Goal: Find specific page/section: Find specific page/section

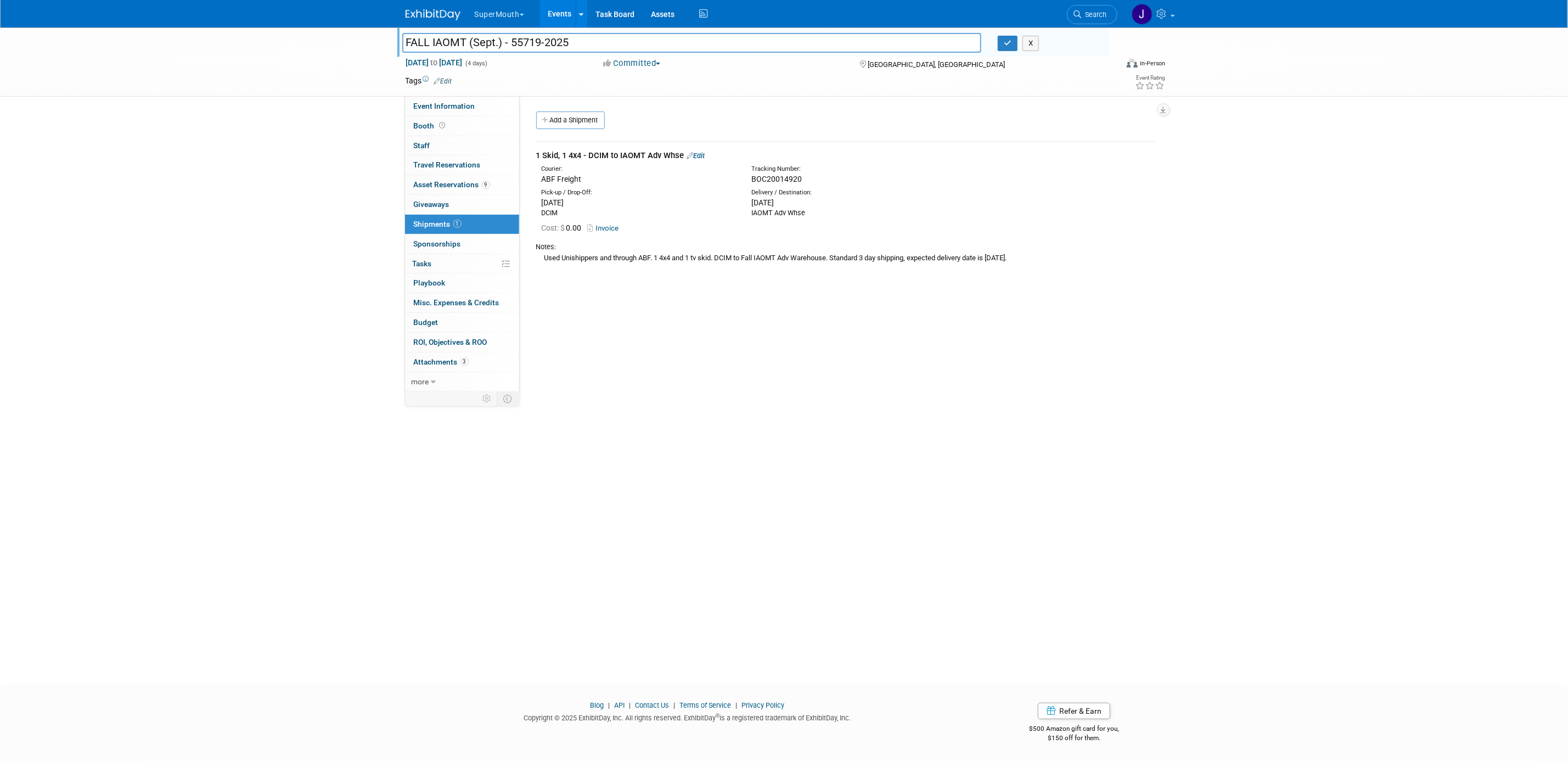
click at [1021, 41] on div "X" at bounding box center [1049, 43] width 102 height 16
click at [1026, 40] on button "X" at bounding box center [1030, 43] width 17 height 16
click at [561, 7] on link "Events" at bounding box center [560, 14] width 40 height 27
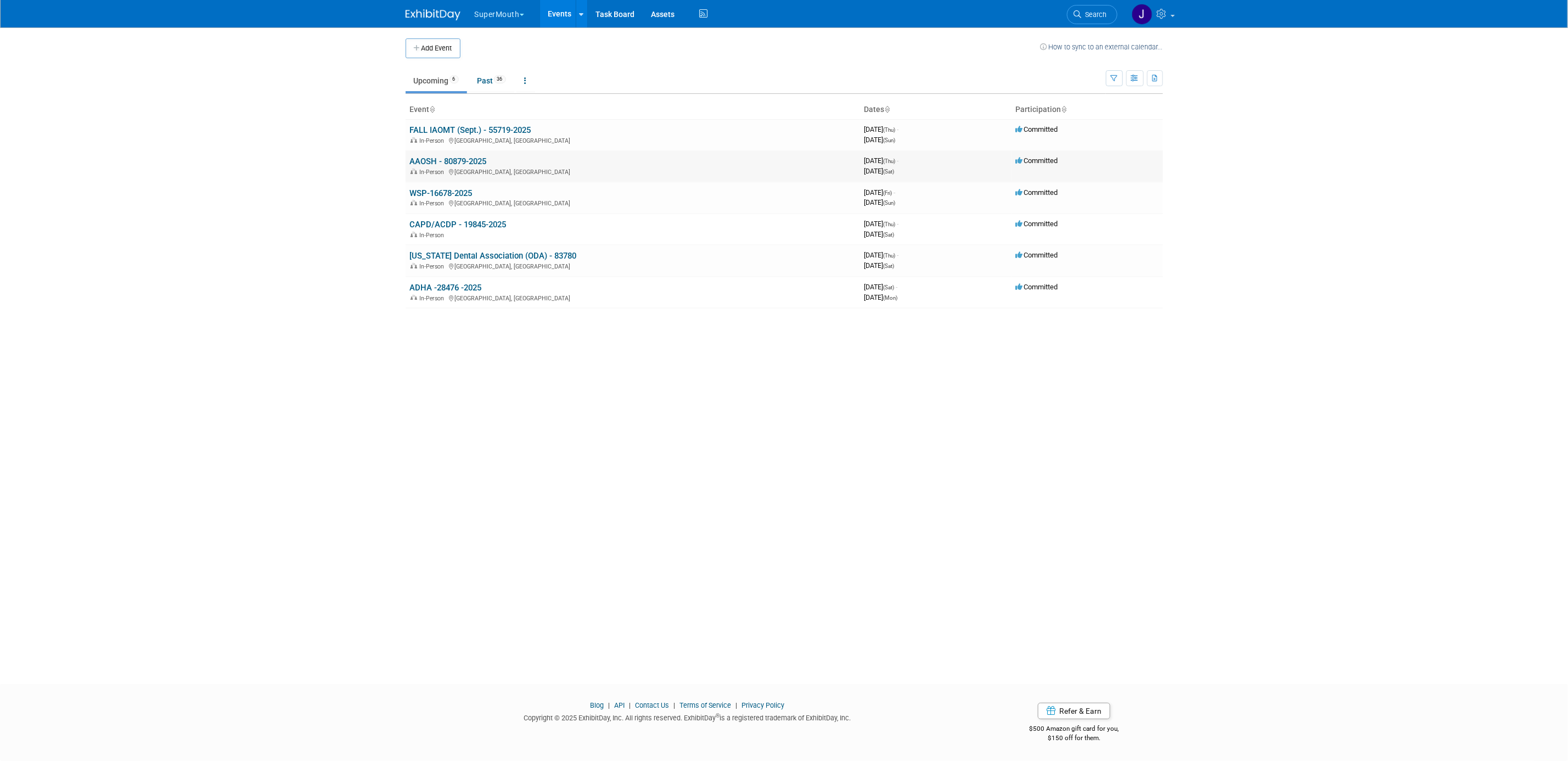
click at [448, 156] on td "AAOSH - 80879-2025 In-Person [GEOGRAPHIC_DATA], [GEOGRAPHIC_DATA]" at bounding box center [632, 166] width 454 height 31
click at [451, 160] on link "AAOSH - 80879-2025" at bounding box center [448, 161] width 77 height 10
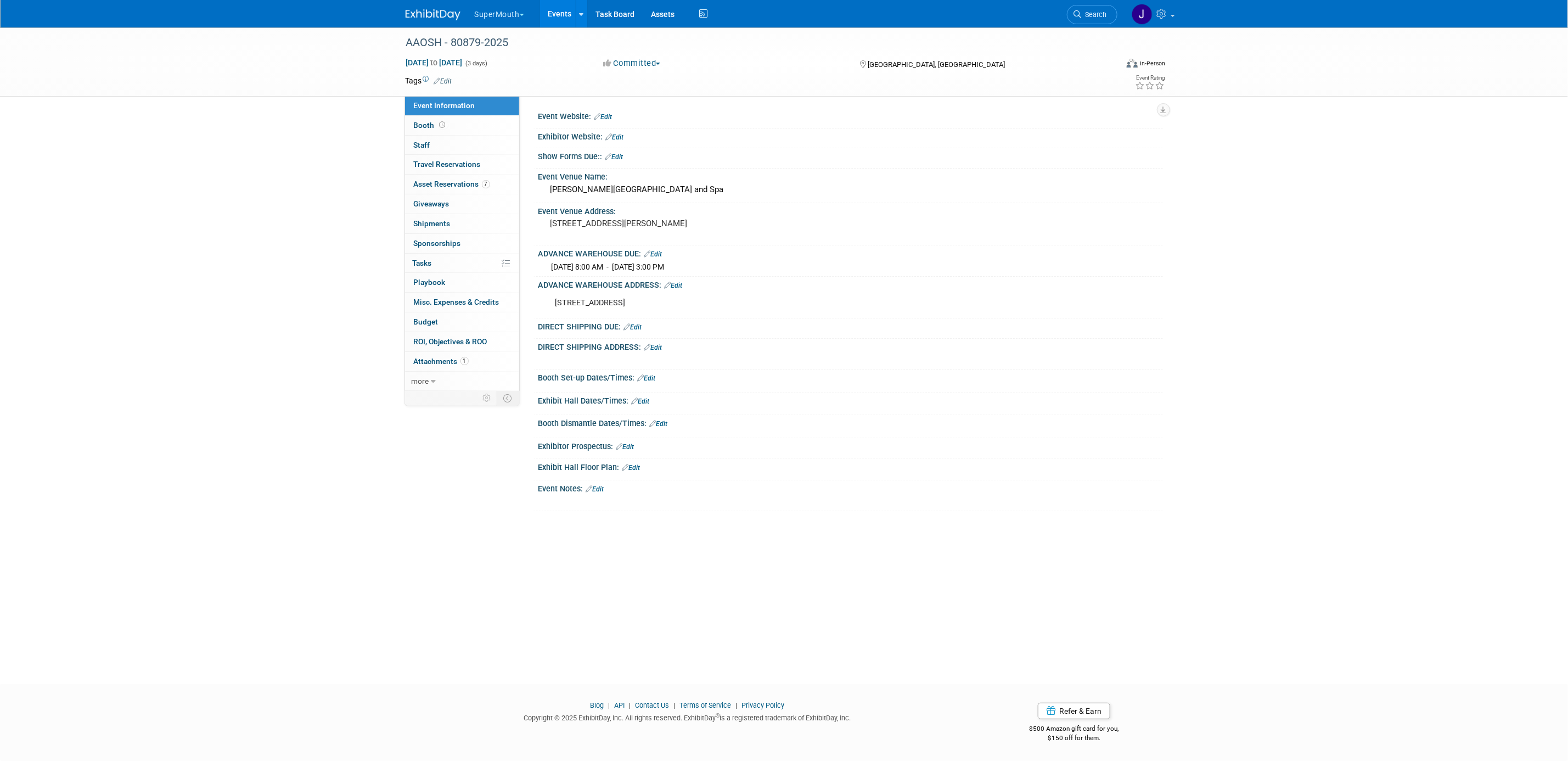
click at [631, 307] on div "12230 Preston Road, Dallas, TX 75230" at bounding box center [795, 303] width 494 height 22
copy div "12230 Preston Road, Dallas, TX 75230"
click at [432, 37] on div "AAOSH - 80879-2025" at bounding box center [751, 43] width 698 height 20
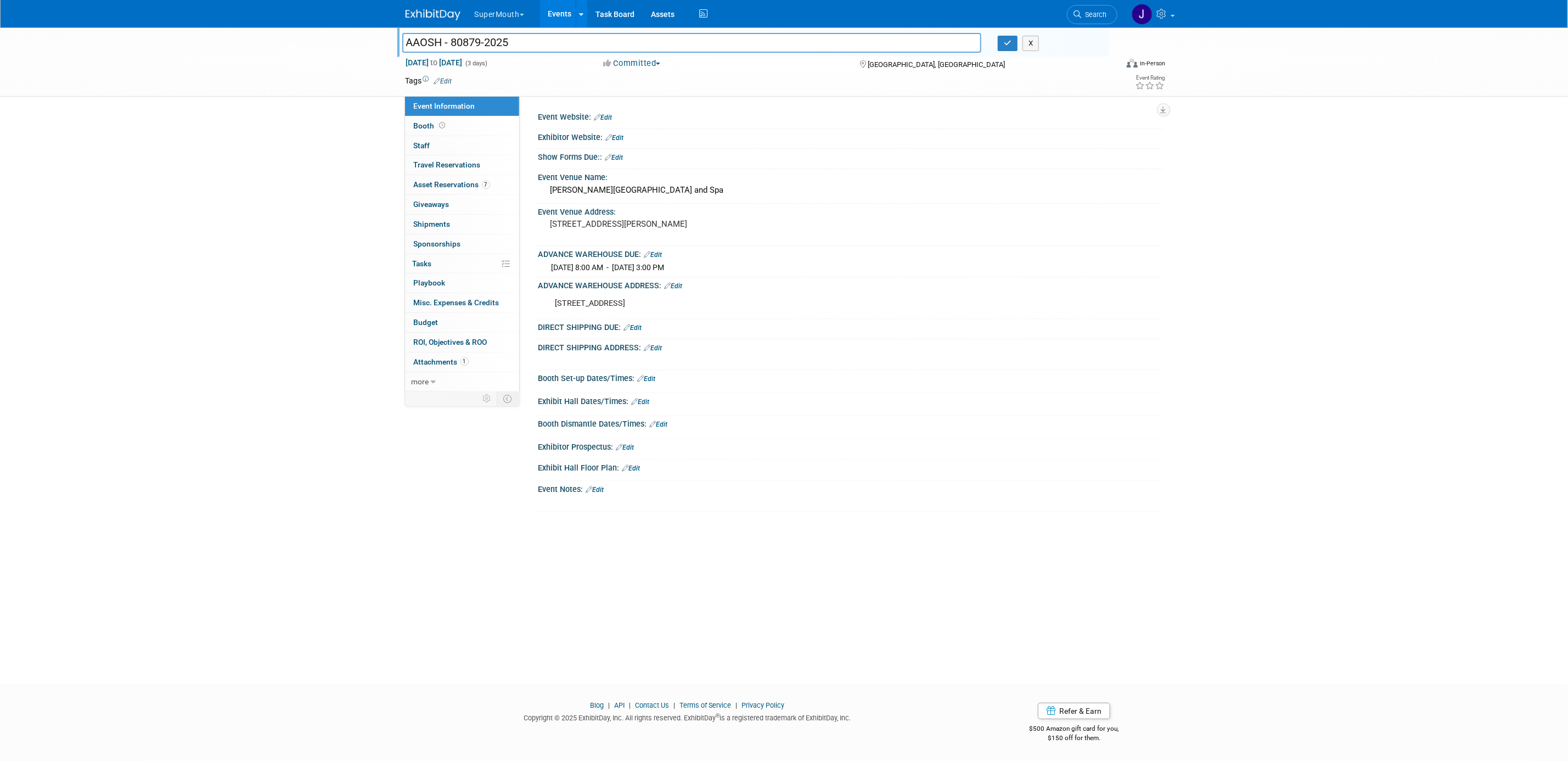
click at [428, 41] on input "AAOSH - 80879-2025" at bounding box center [692, 43] width 580 height 19
drag, startPoint x: 1296, startPoint y: 106, endPoint x: 1294, endPoint y: 94, distance: 12.2
click at [1296, 101] on div "AAOSH - 80879-2025 AAOSH - 80879-2025 X Sep 11, 2025 to Sep 13, 2025 (3 days) S…" at bounding box center [784, 346] width 1568 height 637
click at [1030, 43] on button "X" at bounding box center [1030, 43] width 17 height 16
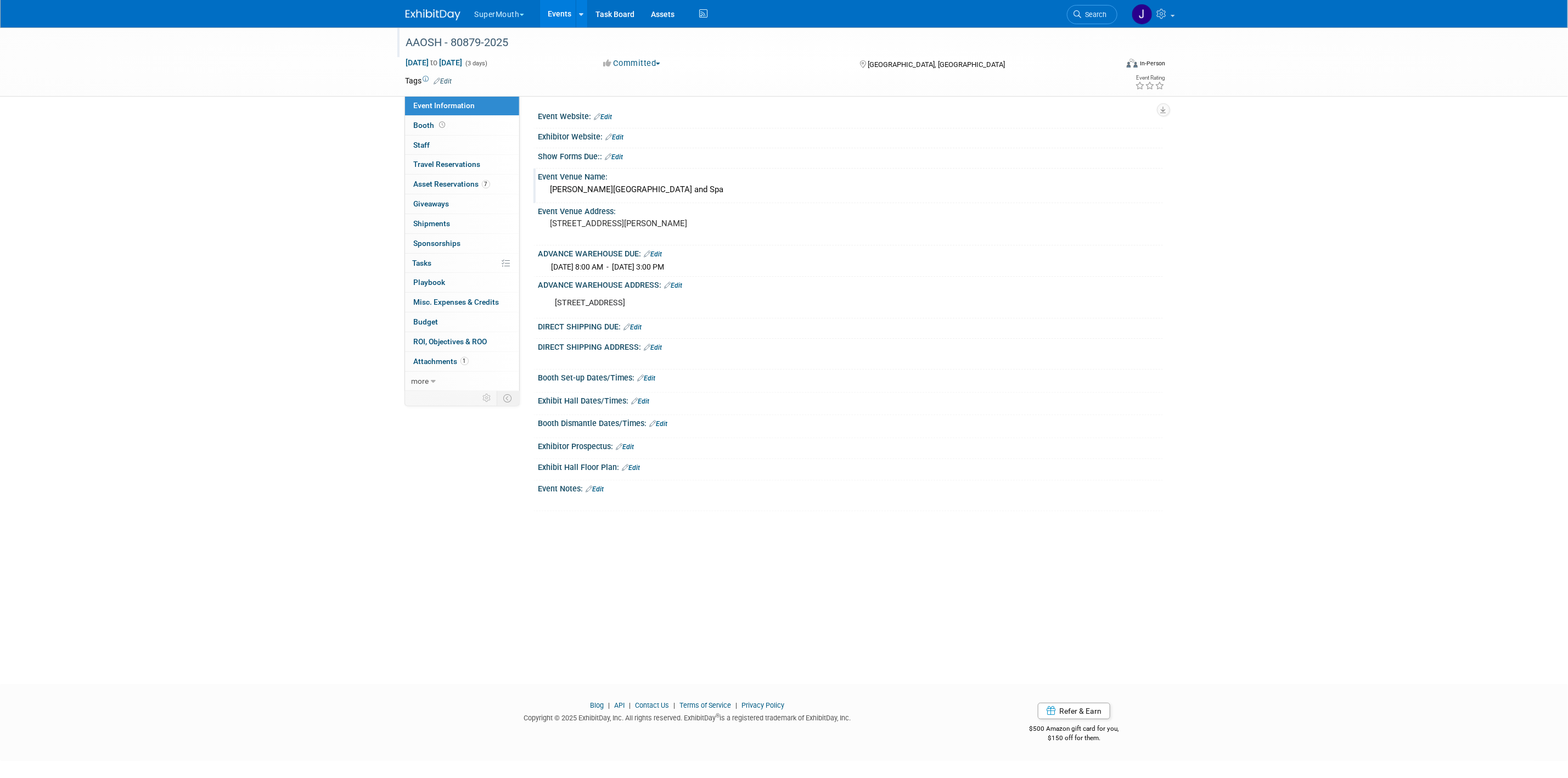
click at [617, 191] on div "Cooper Hotel Conference Center and Spa" at bounding box center [851, 189] width 608 height 17
click at [617, 191] on input "Cooper Hotel Conference Center and Spa" at bounding box center [798, 189] width 504 height 17
click at [1322, 402] on div "AAOSH - 80879-2025 Sep 11, 2025 to Sep 13, 2025 (3 days) Sep 11, 2025 to Sep 13…" at bounding box center [784, 346] width 1568 height 637
click at [1311, 164] on div "AAOSH - 80879-2025 Sep 11, 2025 to Sep 13, 2025 (3 days) Sep 11, 2025 to Sep 13…" at bounding box center [784, 346] width 1568 height 637
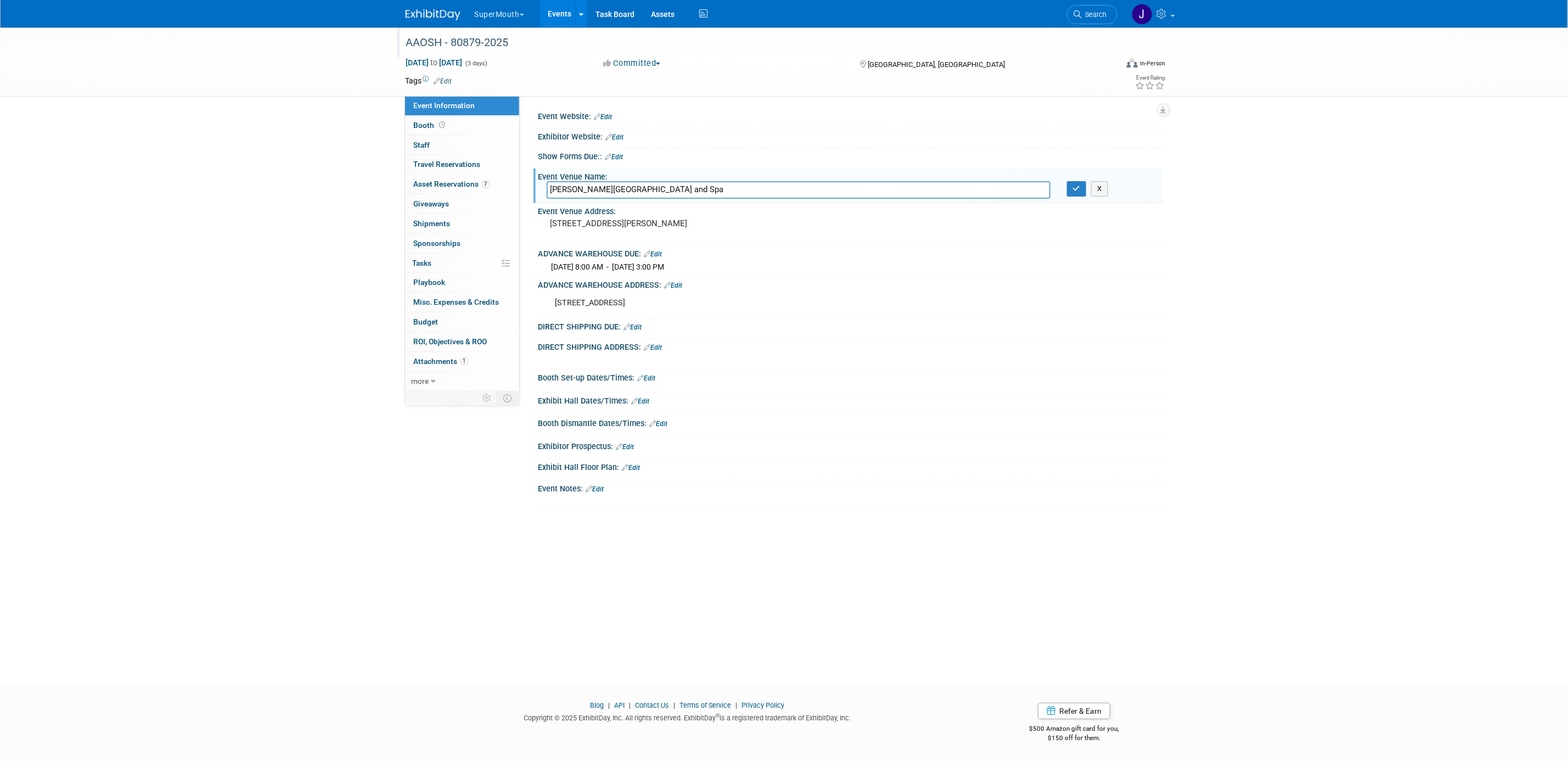
click at [458, 41] on div "AAOSH - 80879-2025" at bounding box center [751, 43] width 698 height 20
click at [460, 41] on input "AAOSH - 80879-2025" at bounding box center [692, 43] width 580 height 19
